Goal: Transaction & Acquisition: Purchase product/service

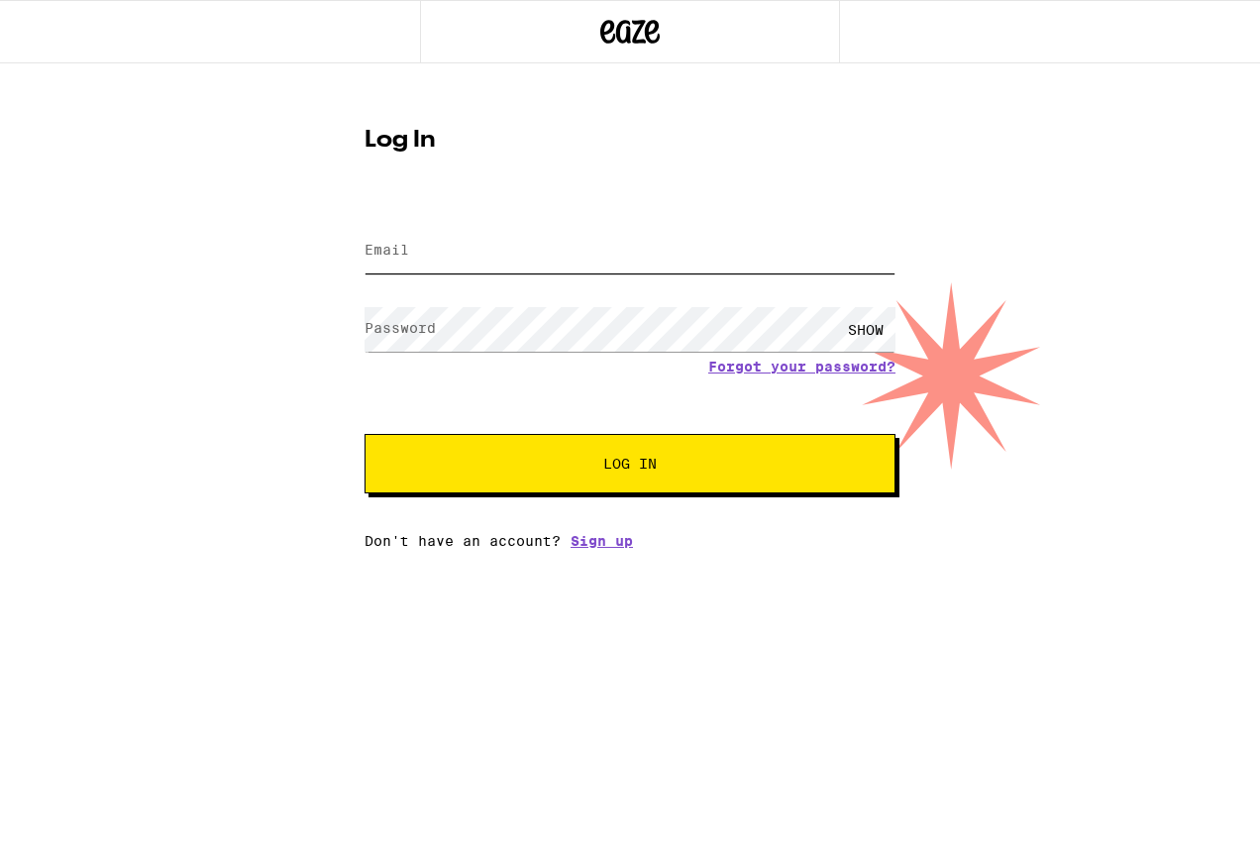
type input "[EMAIL_ADDRESS][DOMAIN_NAME]"
click at [630, 466] on button "Log In" at bounding box center [630, 463] width 531 height 59
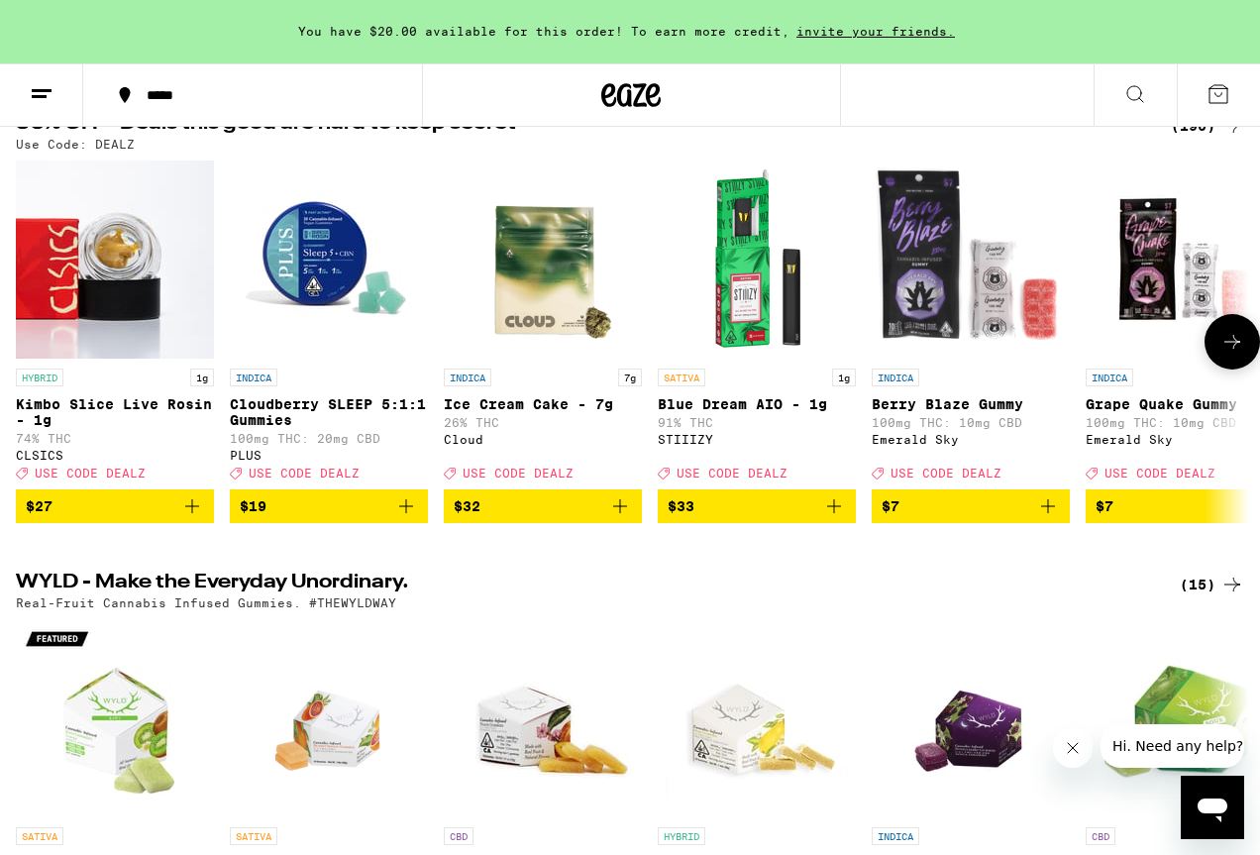
scroll to position [237, 0]
